Goal: Task Accomplishment & Management: Manage account settings

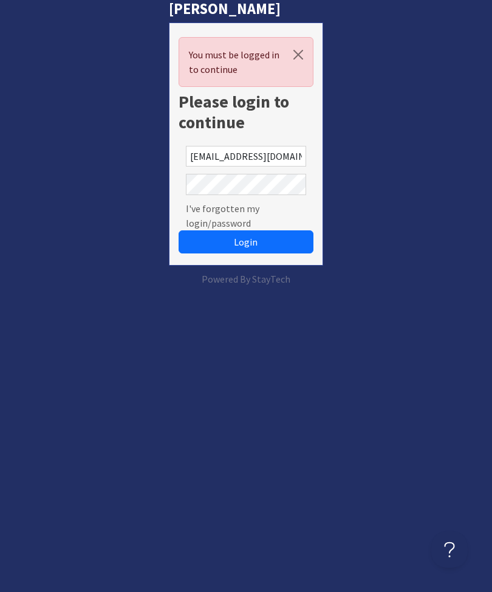
click at [245, 241] on button "Login" at bounding box center [246, 241] width 135 height 23
click at [238, 239] on span "Login" at bounding box center [246, 242] width 24 height 12
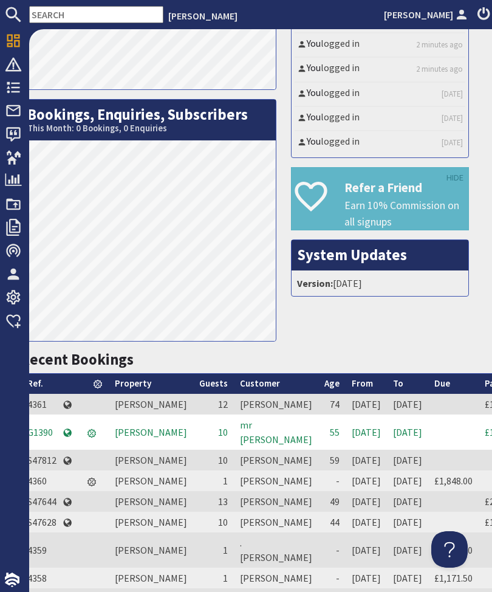
scroll to position [200, 2]
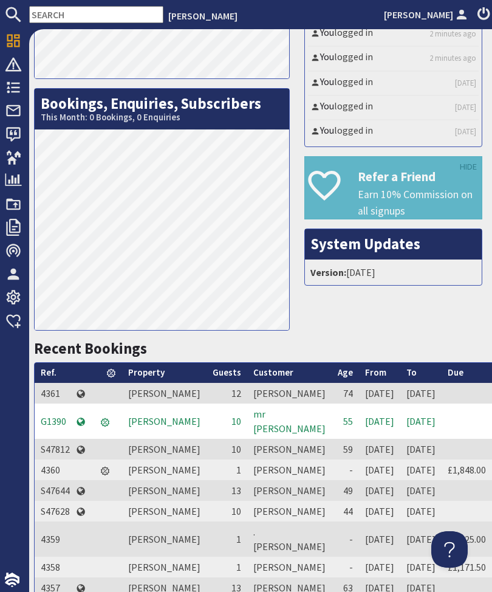
click at [365, 374] on link "From" at bounding box center [375, 372] width 21 height 12
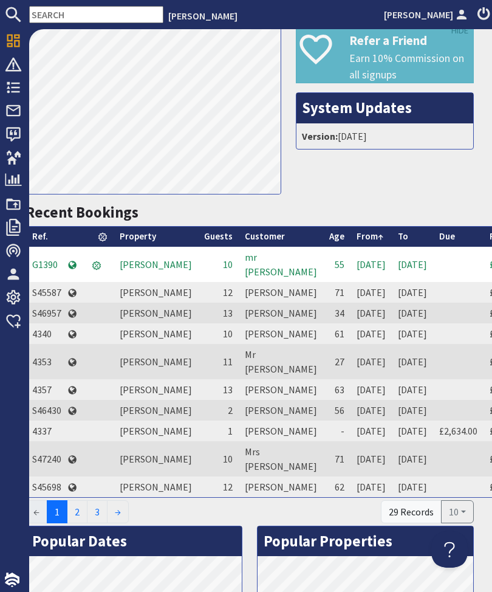
scroll to position [333, 7]
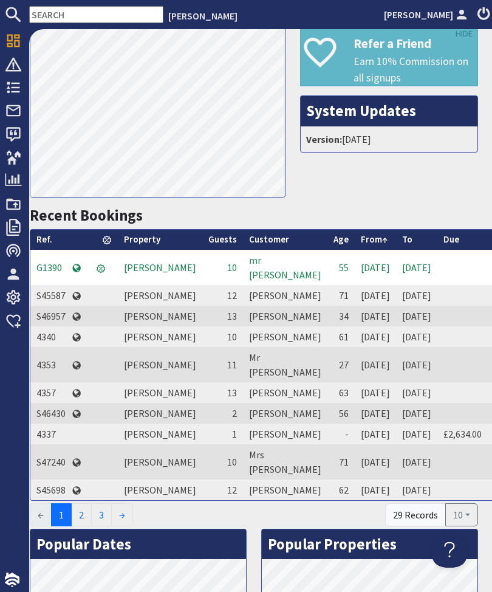
click at [50, 265] on td "G1390" at bounding box center [50, 267] width 41 height 35
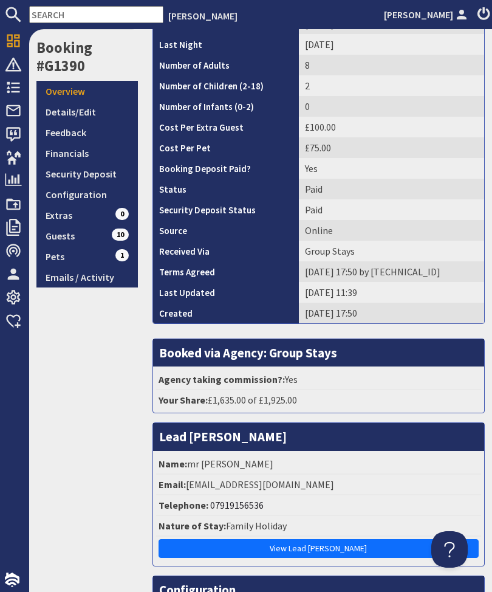
scroll to position [142, 0]
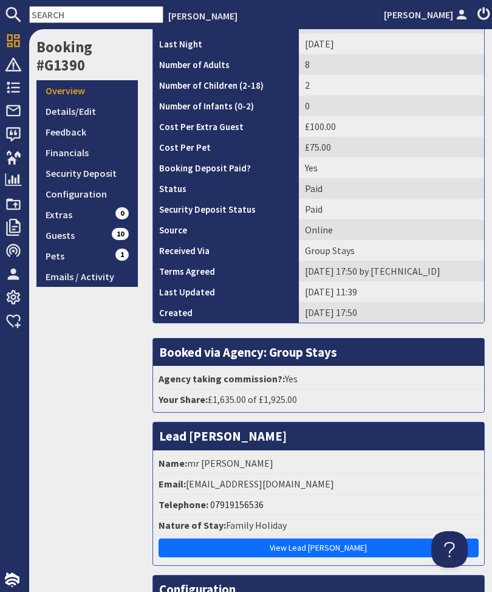
click at [75, 194] on link "Configuration" at bounding box center [86, 194] width 101 height 21
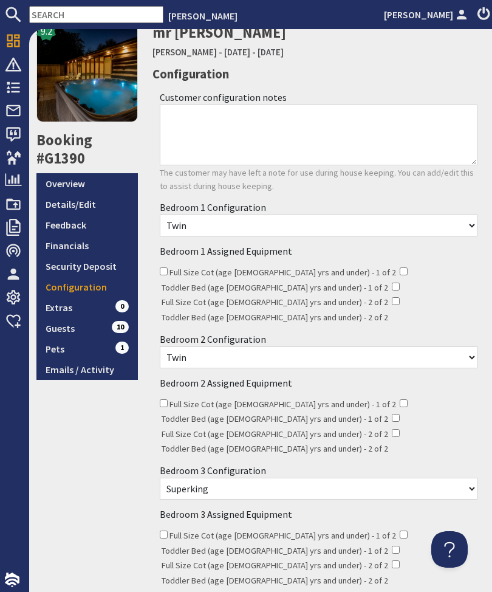
scroll to position [49, 0]
